Goal: Task Accomplishment & Management: Use online tool/utility

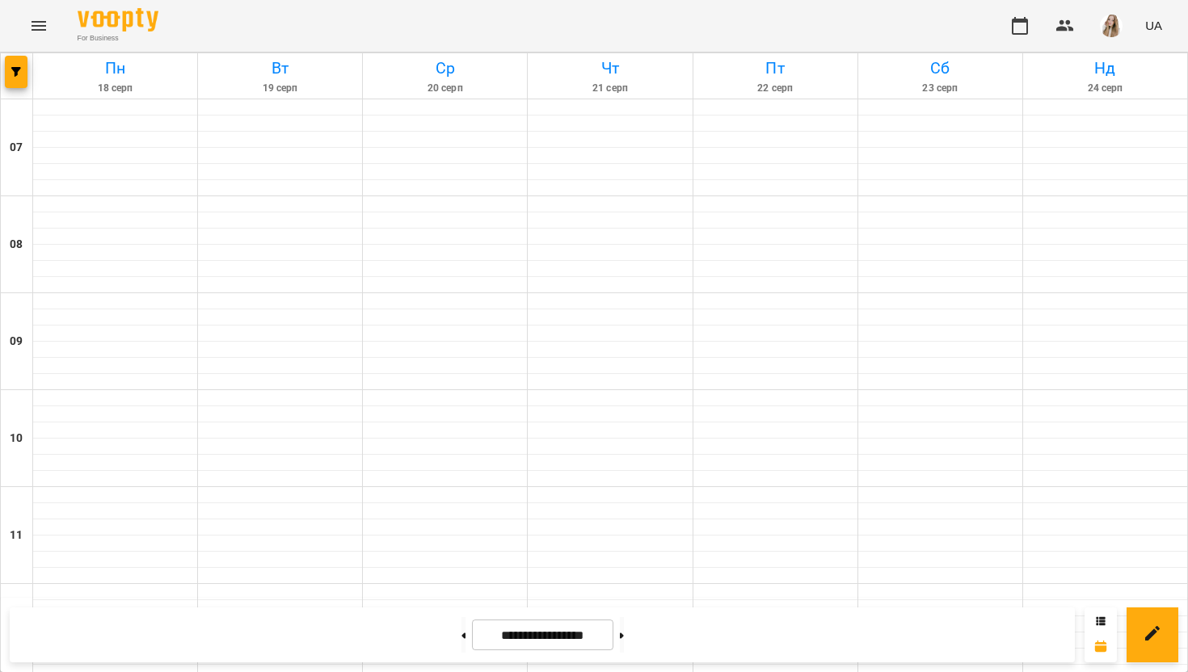
scroll to position [1009, 0]
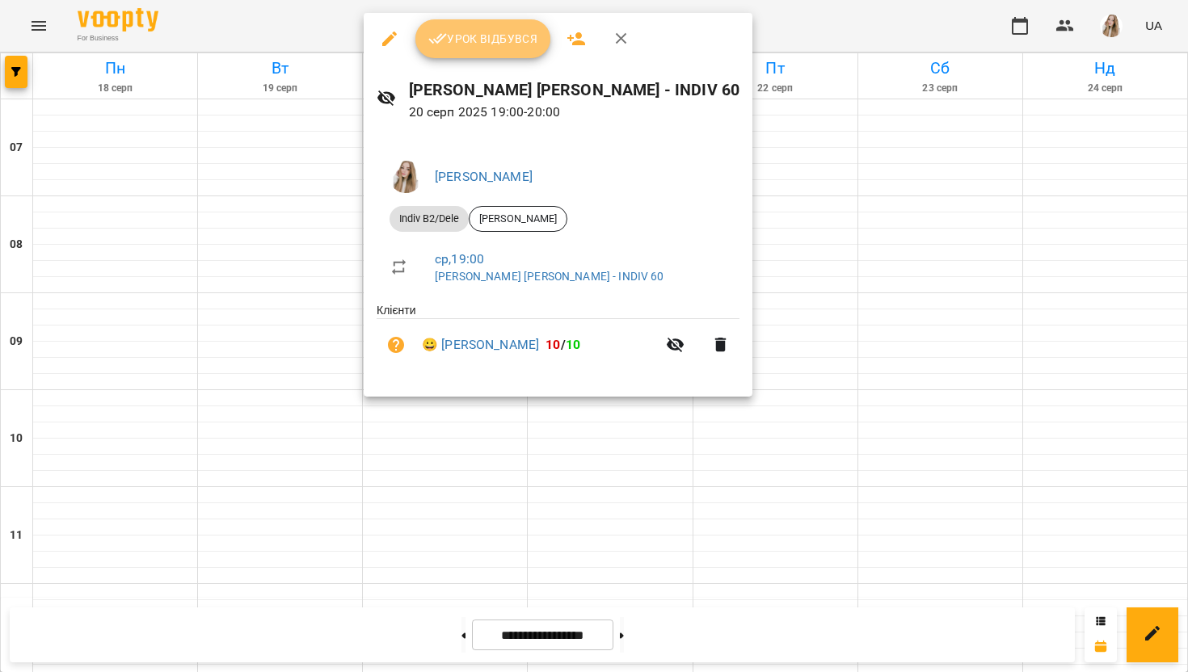
click at [443, 42] on icon "button" at bounding box center [437, 38] width 19 height 19
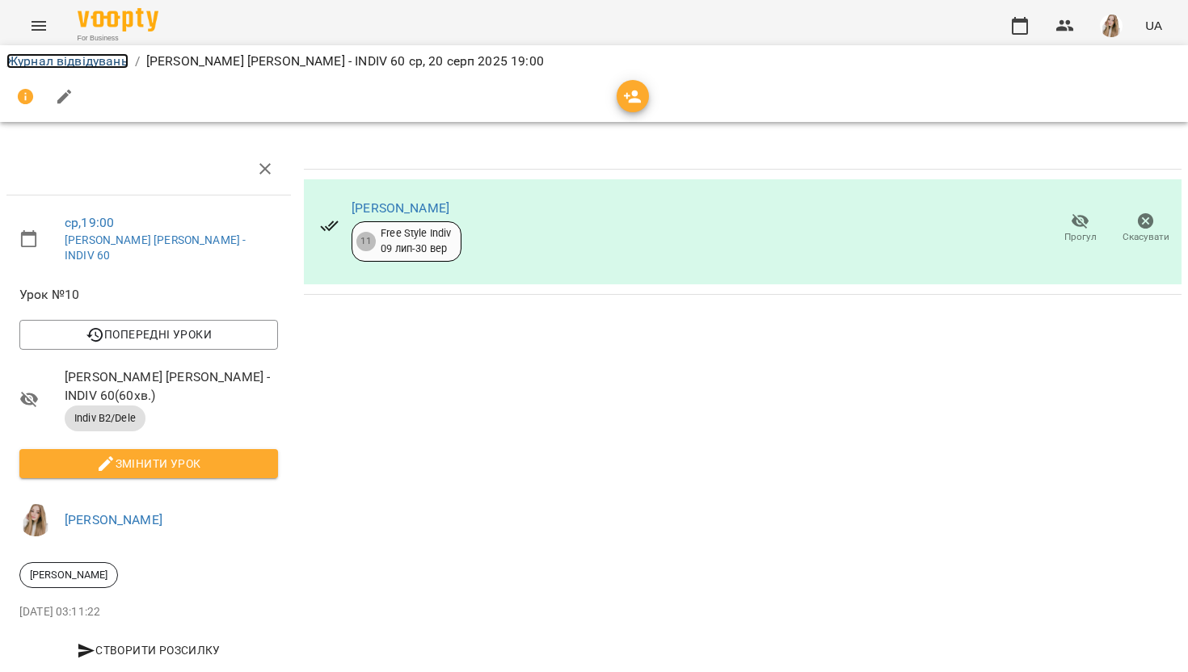
click at [71, 65] on link "Журнал відвідувань" at bounding box center [67, 60] width 122 height 15
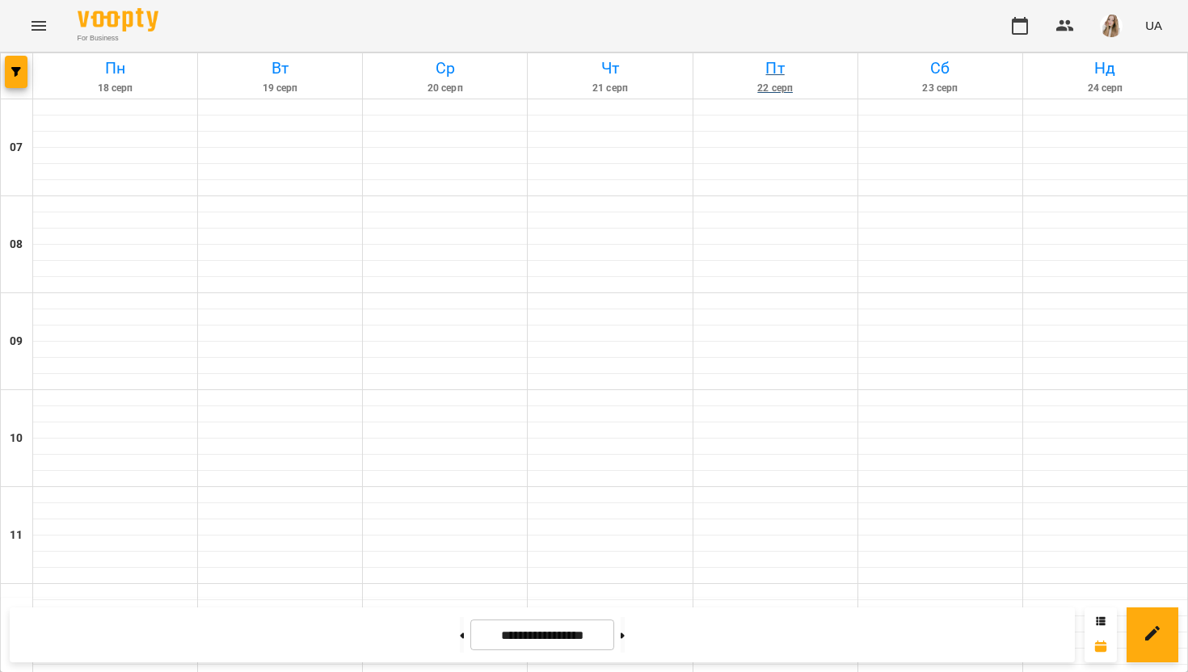
scroll to position [417, 0]
click at [1102, 20] on img "button" at bounding box center [1111, 26] width 23 height 23
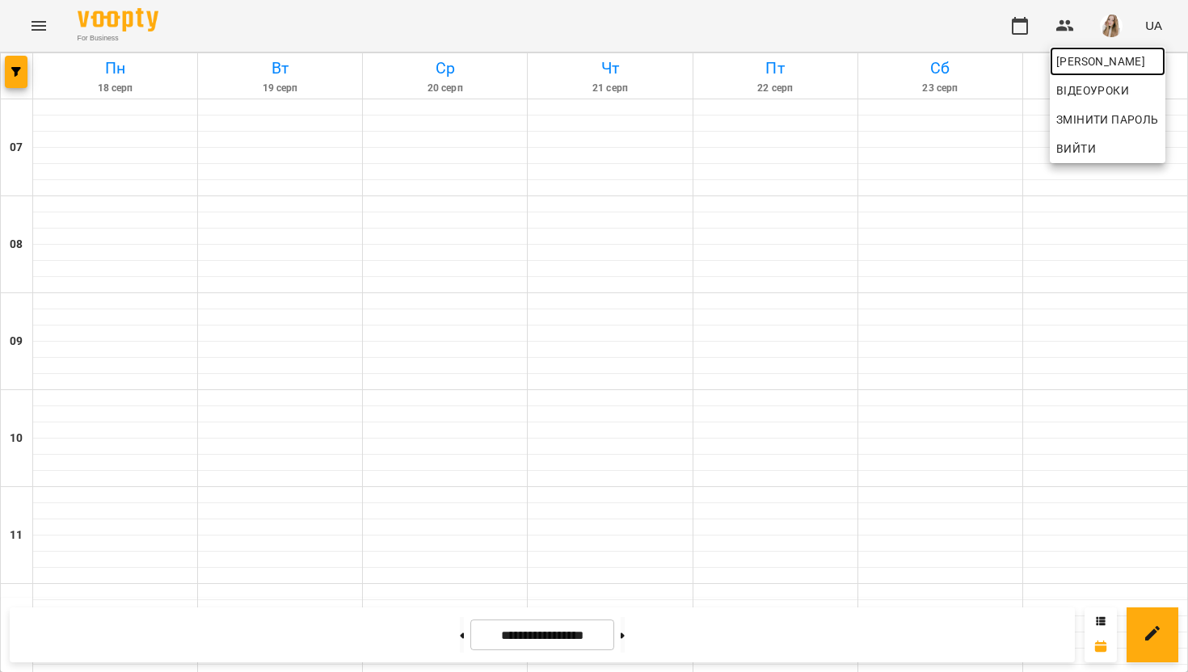
click at [1080, 63] on span "[PERSON_NAME]" at bounding box center [1107, 61] width 103 height 19
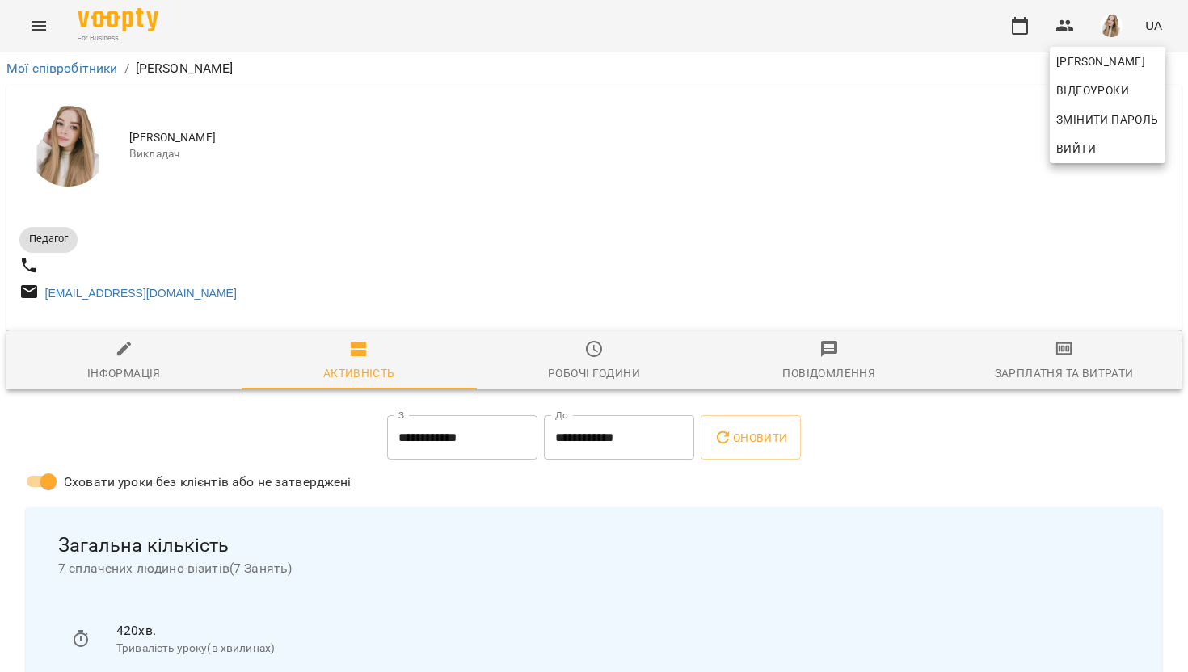
click at [1068, 362] on div at bounding box center [594, 336] width 1188 height 672
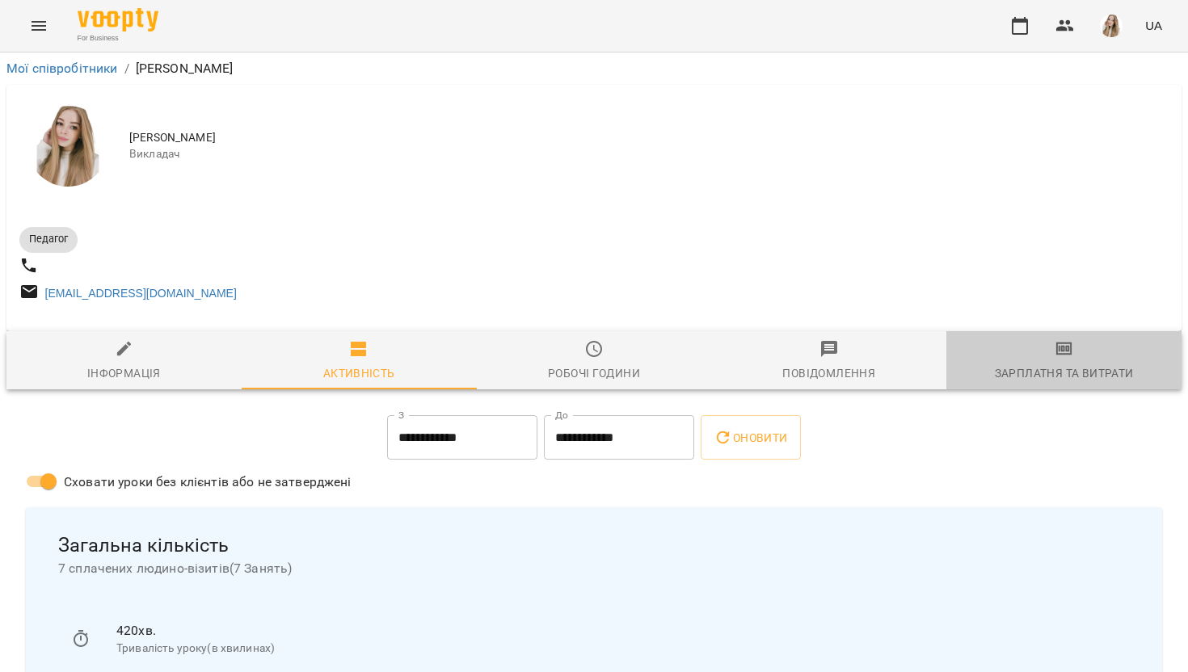
click at [1060, 359] on icon "button" at bounding box center [1064, 348] width 19 height 19
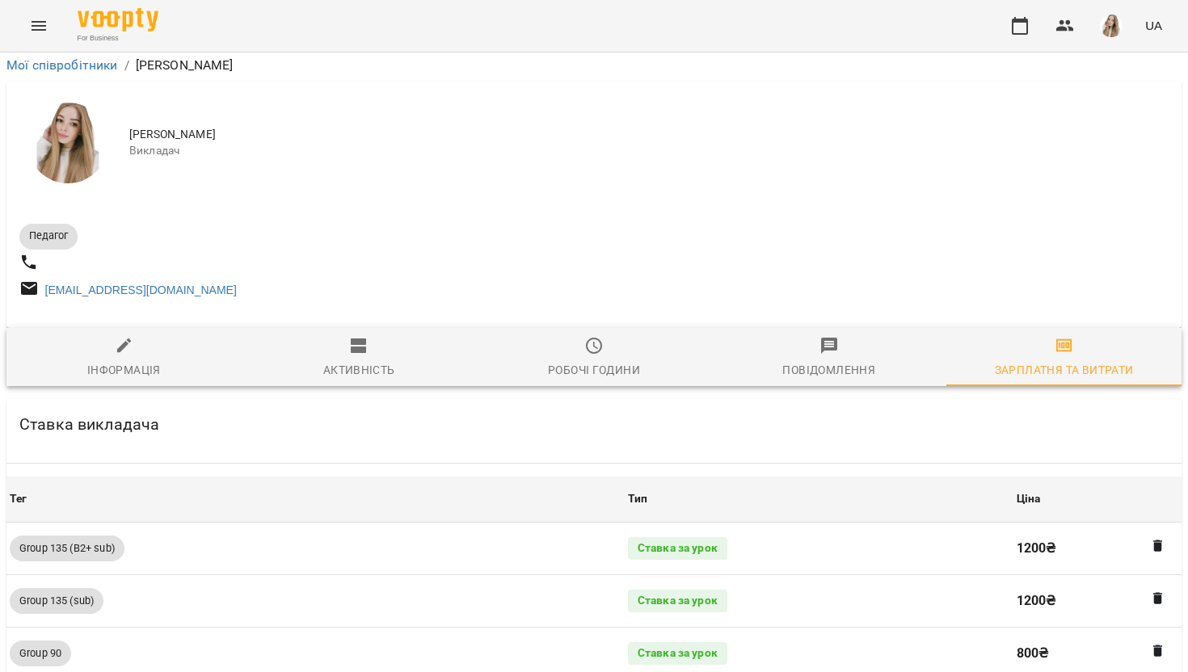
scroll to position [1849, 0]
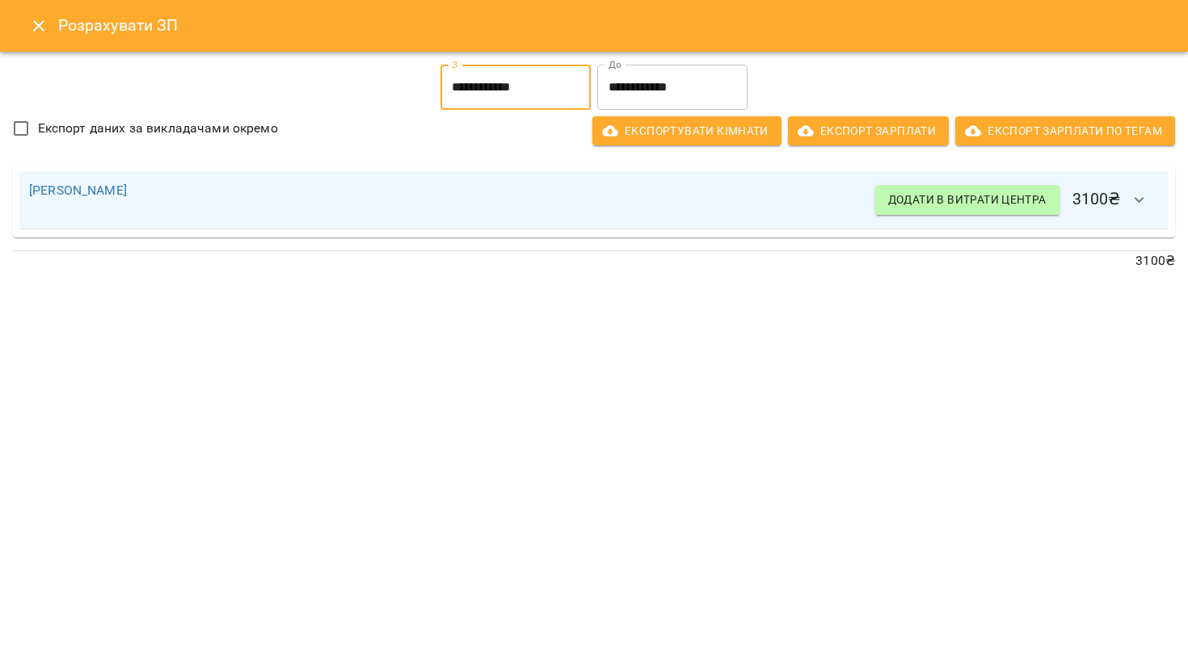
click at [492, 93] on input "**********" at bounding box center [515, 87] width 150 height 45
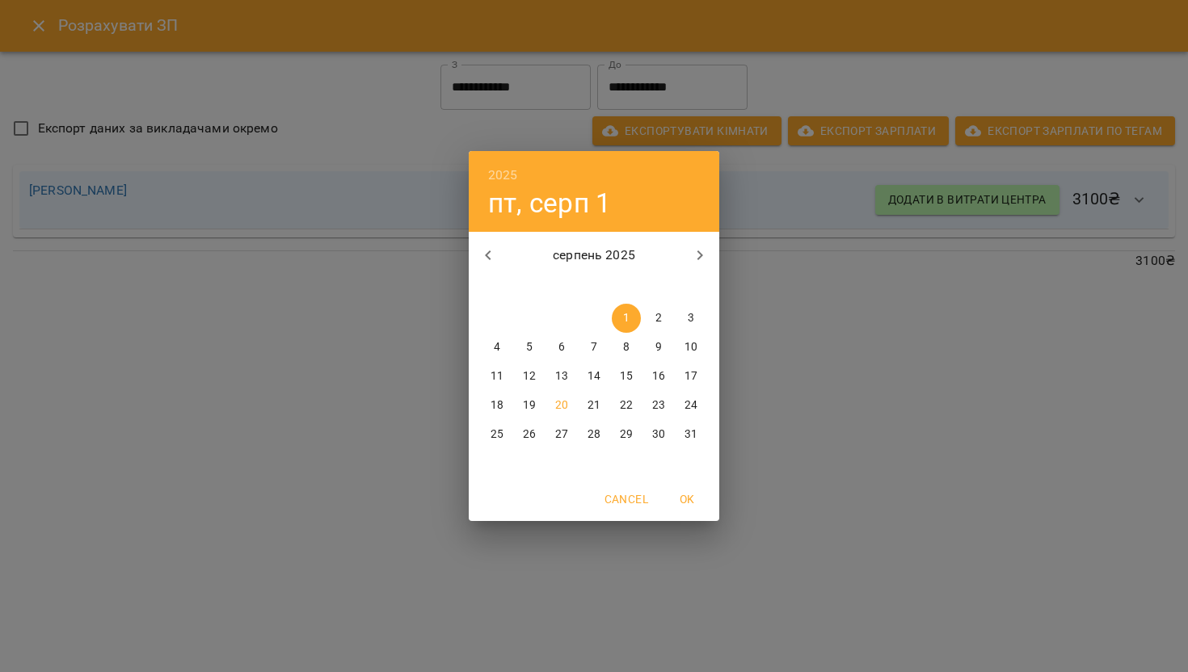
click at [659, 375] on p "16" at bounding box center [658, 377] width 13 height 16
type input "**********"
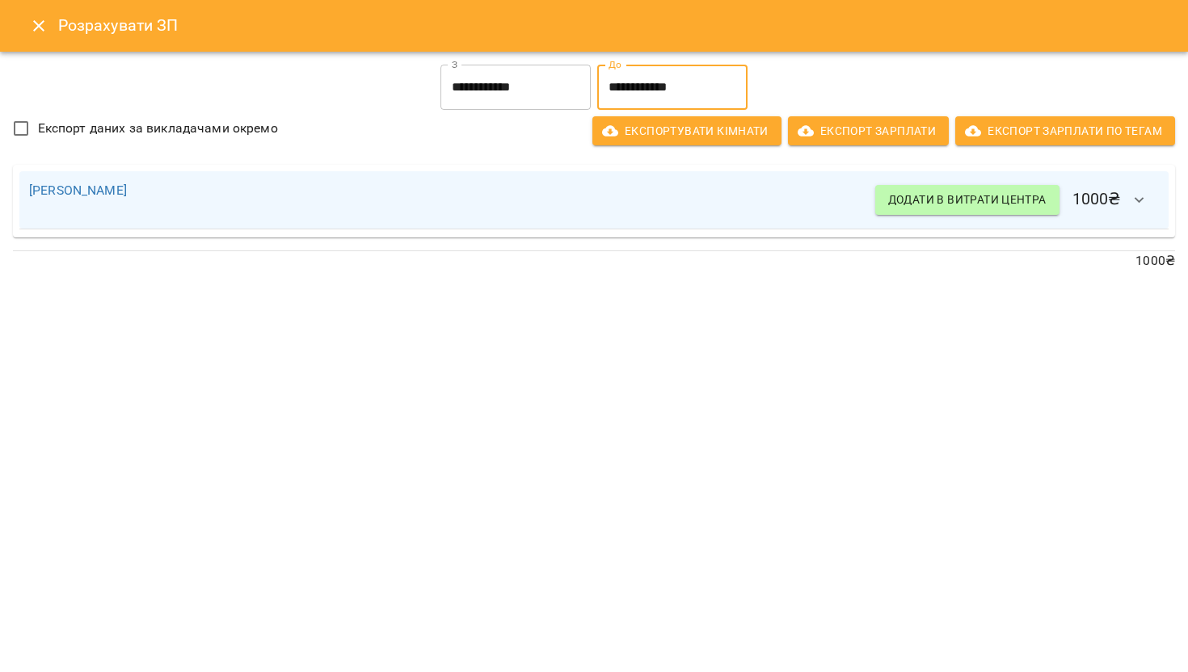
click at [731, 82] on input "**********" at bounding box center [672, 87] width 150 height 45
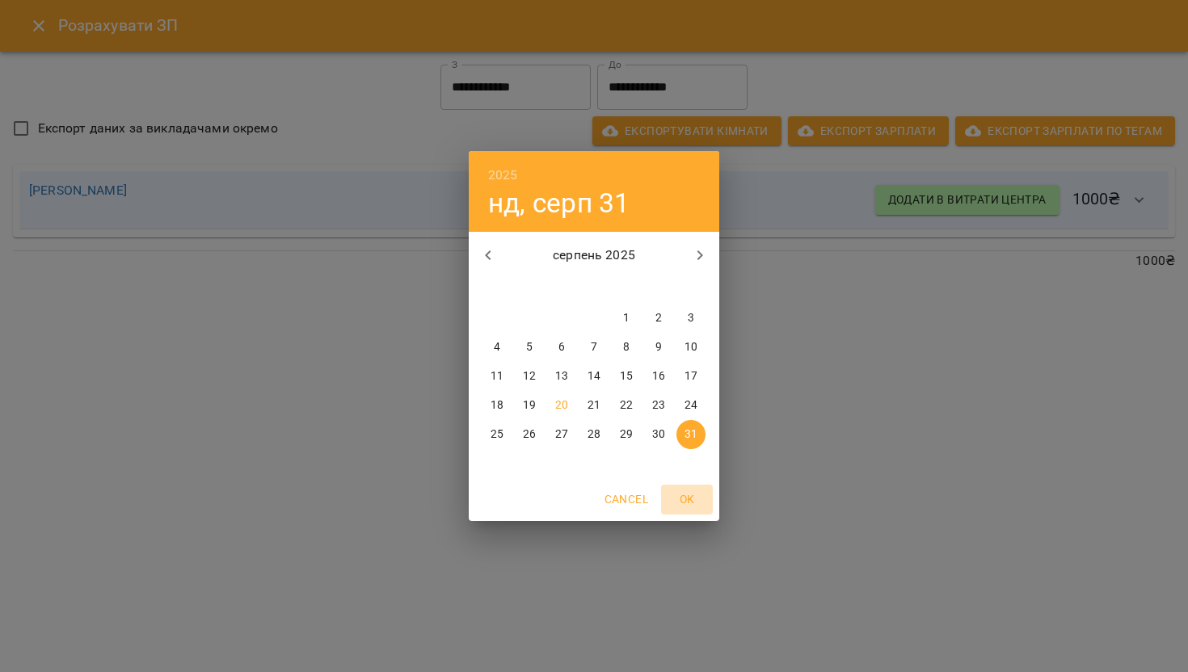
click at [693, 501] on span "OK" at bounding box center [687, 499] width 39 height 19
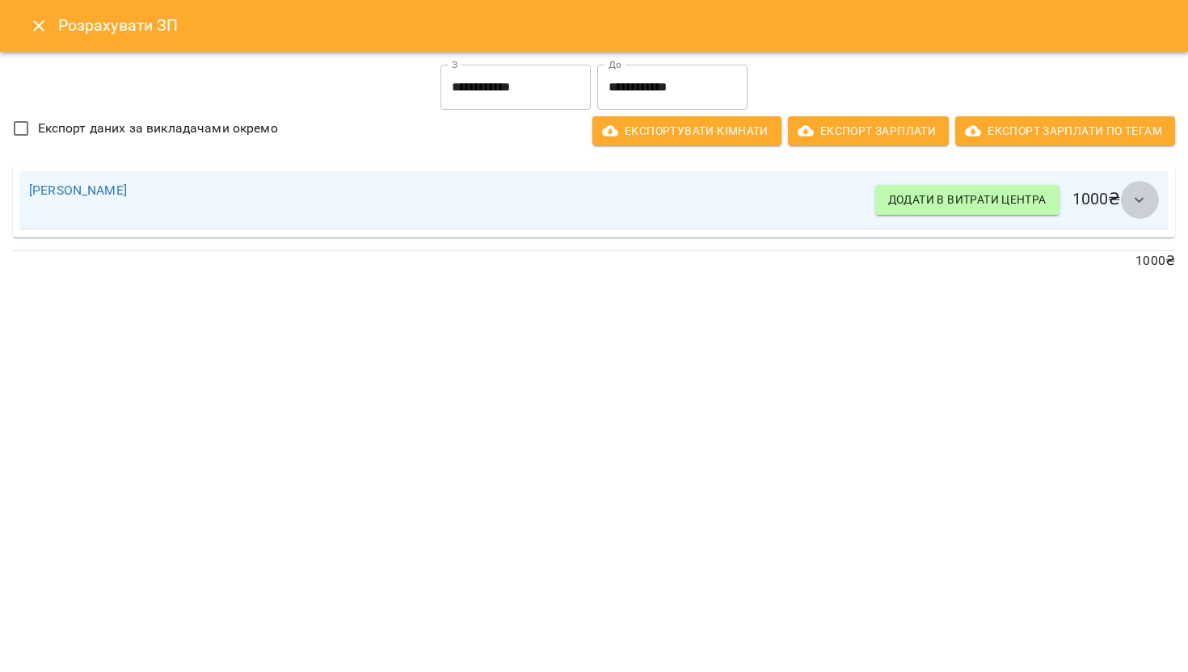
click at [1139, 202] on icon "button" at bounding box center [1140, 200] width 10 height 6
click at [39, 27] on icon "Close" at bounding box center [38, 25] width 11 height 11
